Goal: Information Seeking & Learning: Understand process/instructions

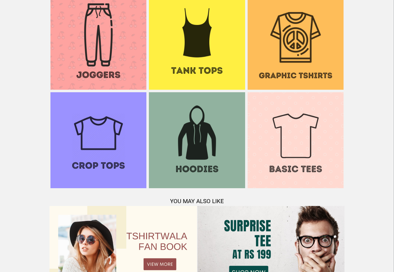
scroll to position [601, 0]
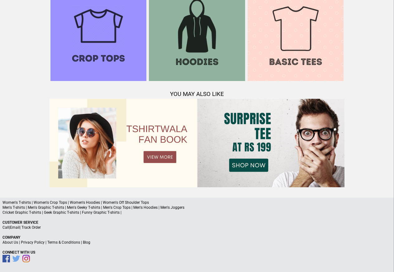
click at [77, 243] on link "Terms & Conditions" at bounding box center [63, 242] width 33 height 4
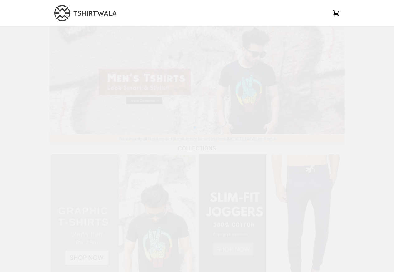
scroll to position [601, 0]
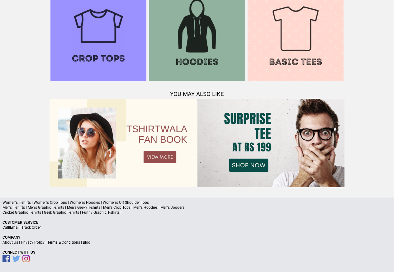
click at [39, 243] on link "Privacy Policy" at bounding box center [33, 242] width 24 height 4
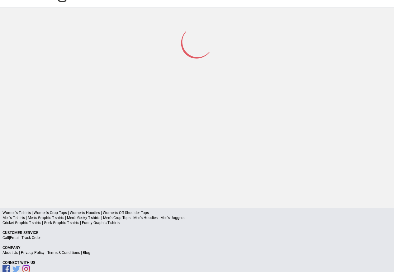
scroll to position [30, 0]
